Goal: Information Seeking & Learning: Learn about a topic

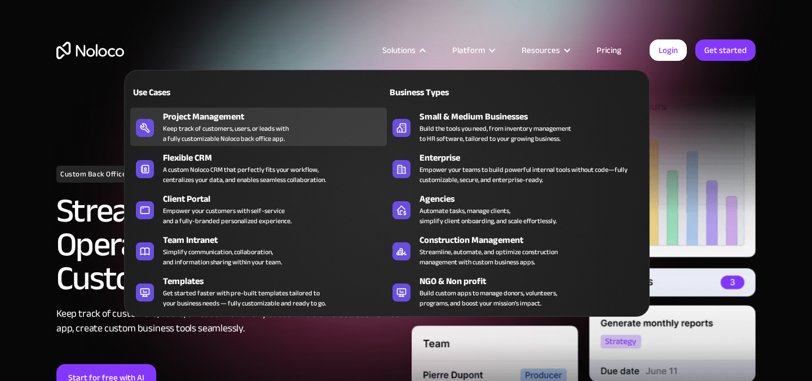
click at [209, 129] on div "Keep track of customers, users, or leads with a fully customizable Noloco back …" at bounding box center [226, 133] width 126 height 20
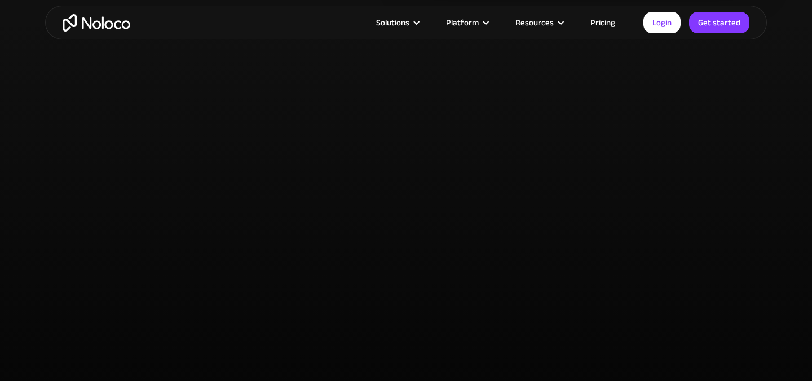
scroll to position [2167, 0]
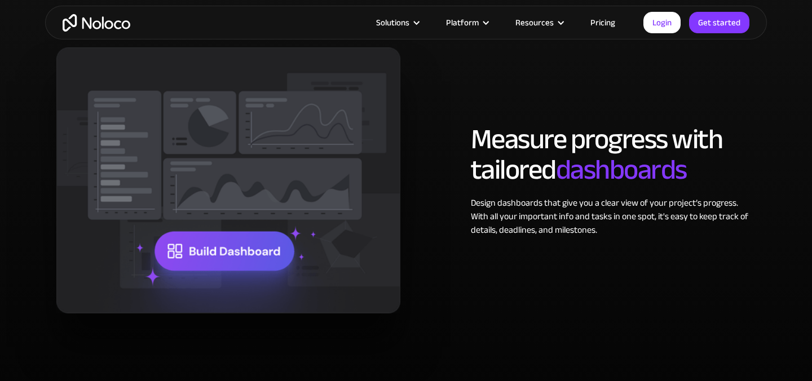
click at [608, 20] on link "Pricing" at bounding box center [602, 22] width 53 height 15
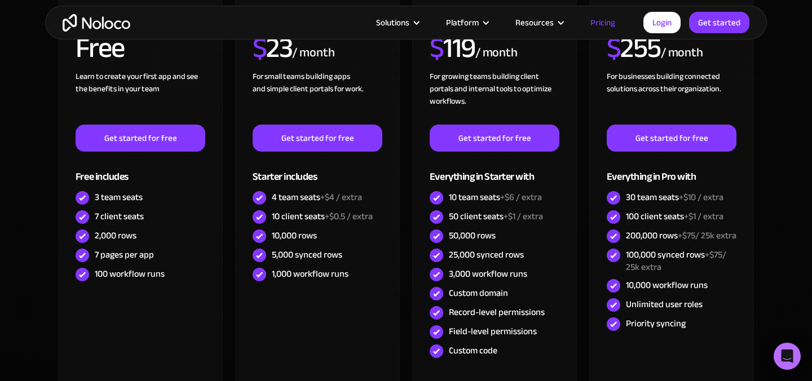
scroll to position [386, 0]
